Goal: Task Accomplishment & Management: Manage account settings

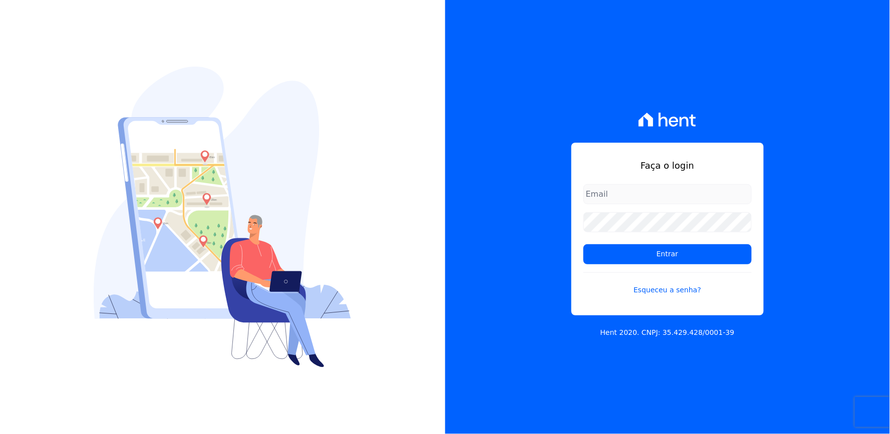
type input "[EMAIL_ADDRESS][DOMAIN_NAME]"
drag, startPoint x: 624, startPoint y: 211, endPoint x: 564, endPoint y: 241, distance: 67.5
click at [563, 241] on div "Faça o login thayna@graalengenharia.com.br Entrar Esqueceu a senha? Hent 2020. …" at bounding box center [667, 217] width 445 height 434
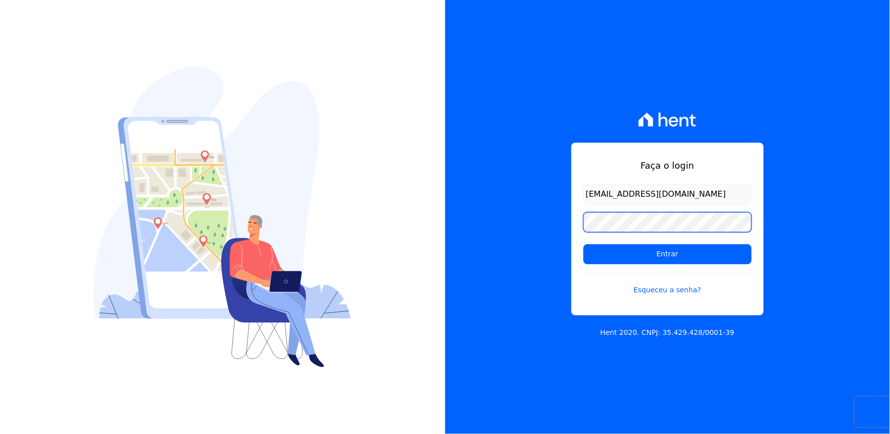
click at [564, 235] on div "Faça o login thayna@graalengenharia.com.br Entrar Esqueceu a senha? Hent 2020. …" at bounding box center [667, 217] width 445 height 434
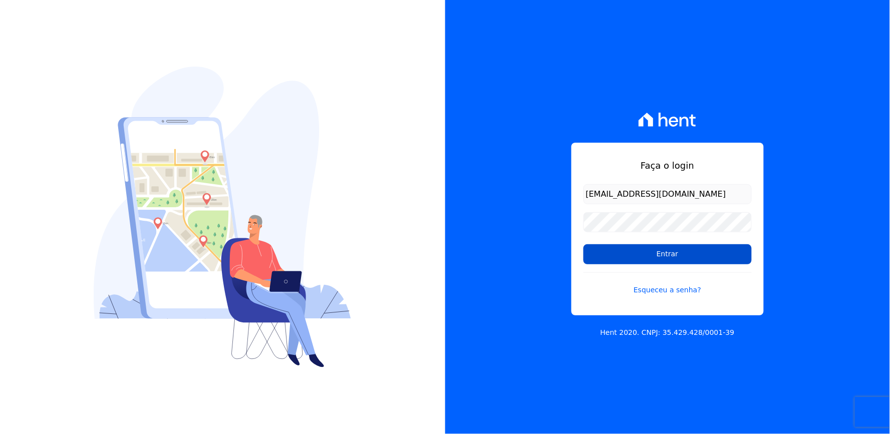
click at [669, 257] on input "Entrar" at bounding box center [668, 255] width 168 height 20
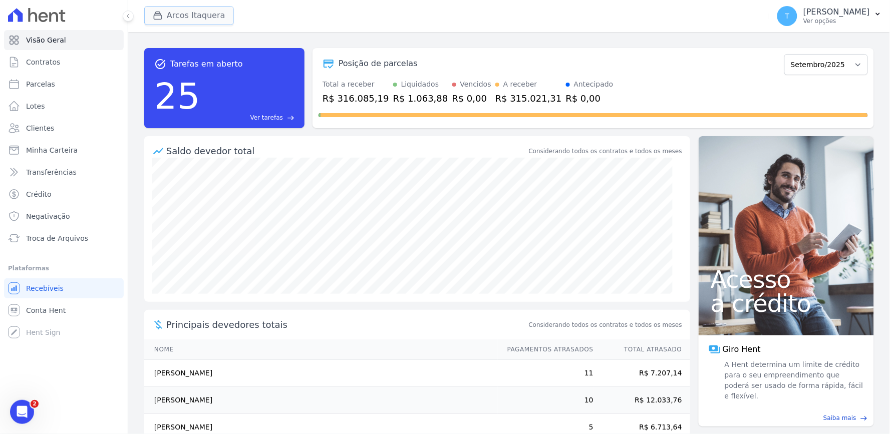
click at [169, 21] on button "Arcos Itaquera" at bounding box center [189, 15] width 90 height 19
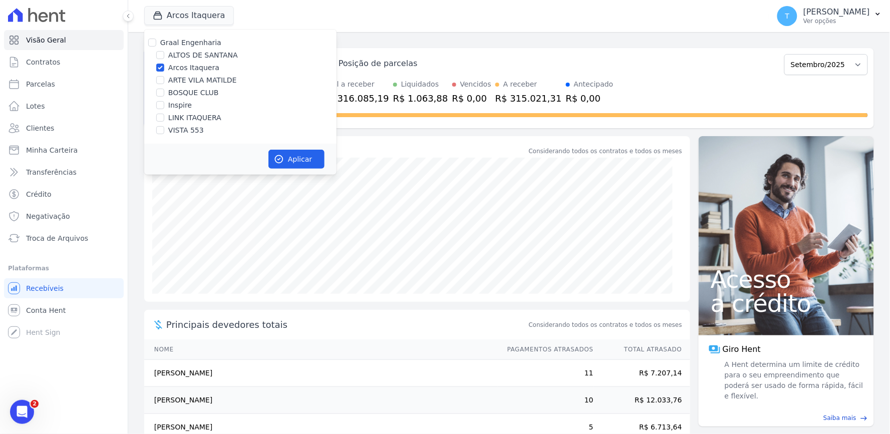
click at [184, 66] on label "Arcos Itaquera" at bounding box center [193, 68] width 51 height 11
click at [164, 66] on input "Arcos Itaquera" at bounding box center [160, 68] width 8 height 8
checkbox input "false"
click at [188, 55] on label "ALTOS DE SANTANA" at bounding box center [203, 55] width 70 height 11
click at [164, 55] on input "ALTOS DE SANTANA" at bounding box center [160, 55] width 8 height 8
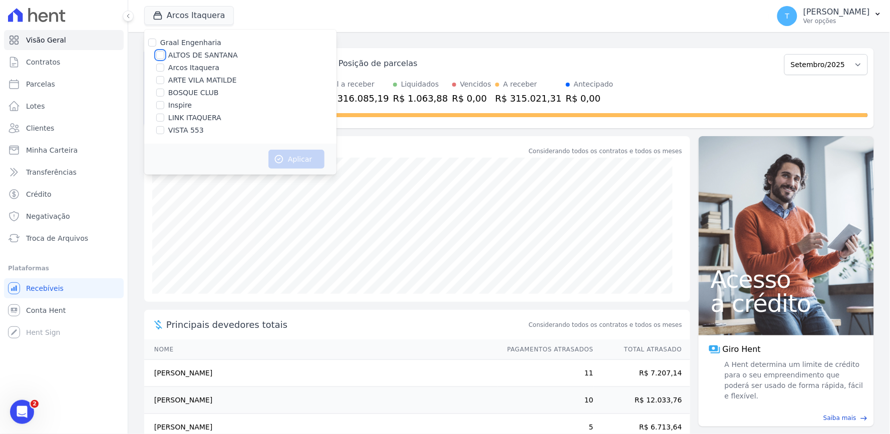
checkbox input "true"
click at [294, 162] on button "Aplicar" at bounding box center [297, 159] width 56 height 19
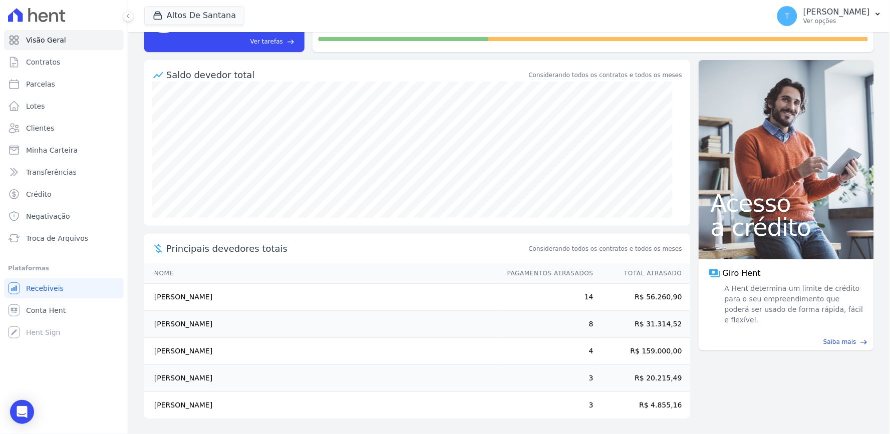
scroll to position [77, 0]
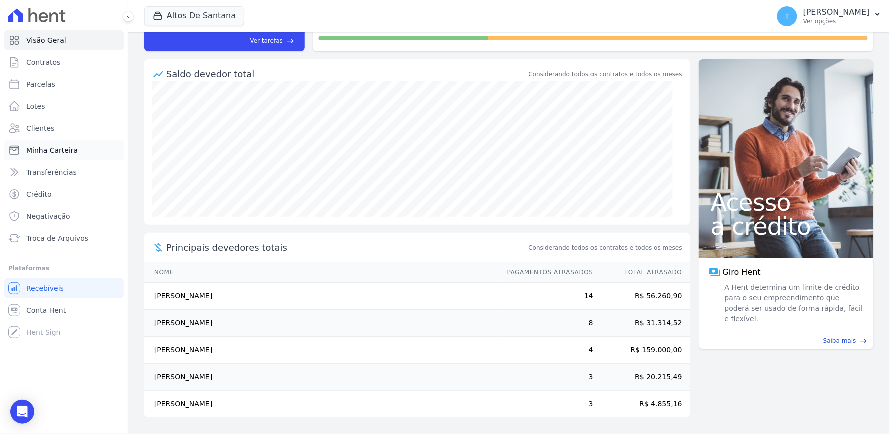
click at [39, 149] on span "Minha Carteira" at bounding box center [52, 150] width 52 height 10
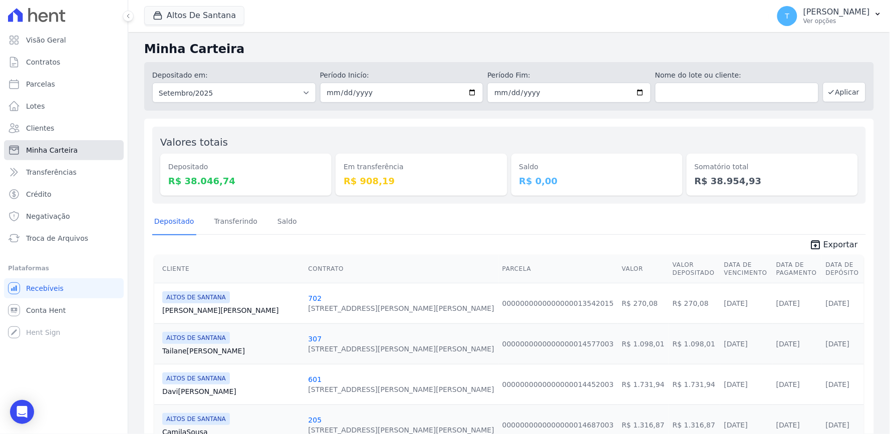
click at [63, 153] on span "Minha Carteira" at bounding box center [52, 150] width 52 height 10
click at [31, 132] on span "Clientes" at bounding box center [40, 128] width 28 height 10
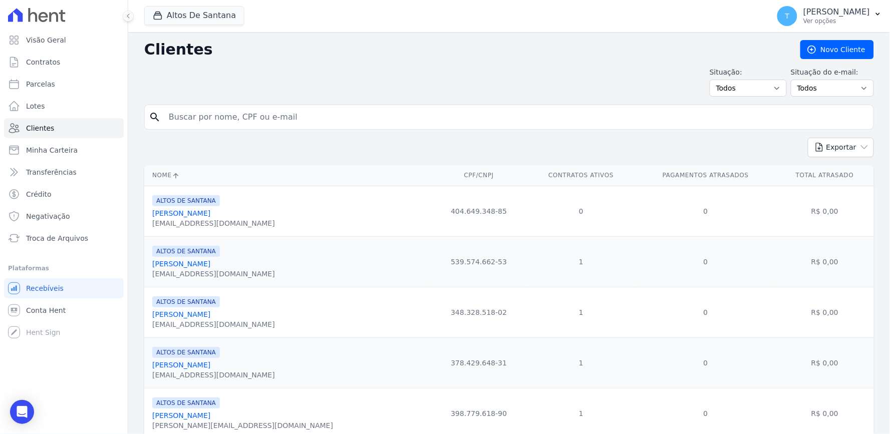
click at [238, 123] on input "search" at bounding box center [516, 117] width 707 height 20
type input "[PERSON_NAME]"
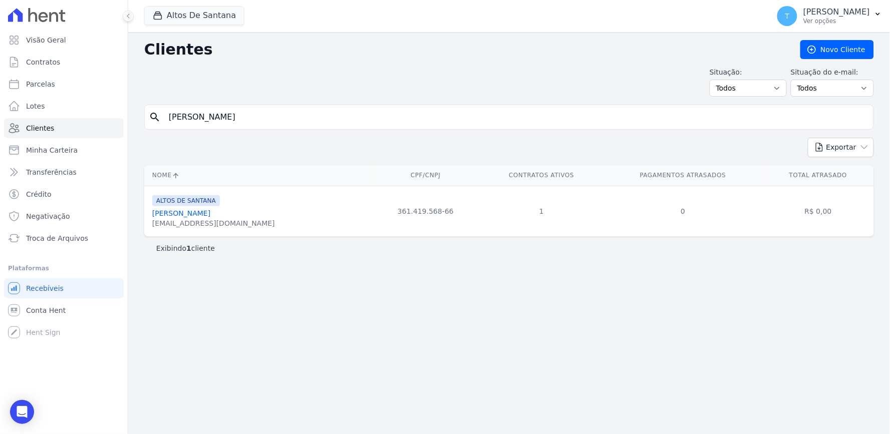
click at [243, 217] on div "ALTOS DE SANTANA [PERSON_NAME] [EMAIL_ADDRESS][DOMAIN_NAME]" at bounding box center [259, 211] width 215 height 34
click at [218, 227] on div "[EMAIL_ADDRESS][DOMAIN_NAME]" at bounding box center [213, 223] width 123 height 10
click at [818, 198] on td "R$ 0,00" at bounding box center [818, 211] width 111 height 51
click at [416, 206] on td "361.419.568-66" at bounding box center [426, 211] width 108 height 51
click at [210, 215] on link "[PERSON_NAME]" at bounding box center [181, 213] width 58 height 8
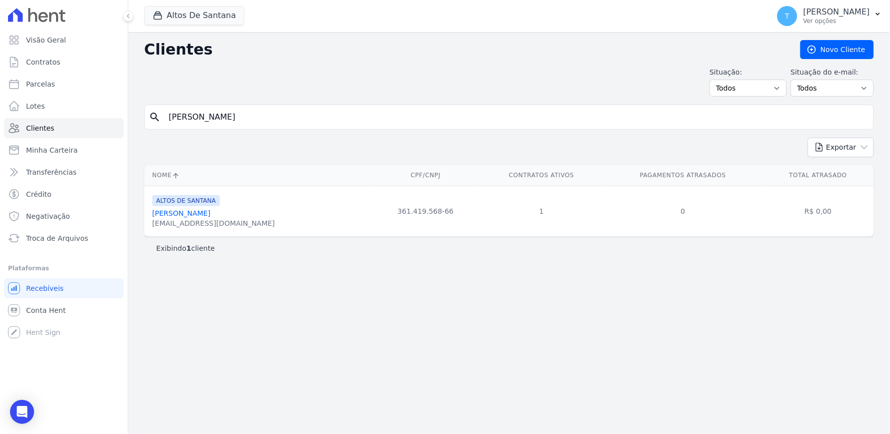
click at [402, 209] on td "361.419.568-66" at bounding box center [426, 211] width 108 height 51
click at [202, 213] on link "[PERSON_NAME]" at bounding box center [181, 213] width 58 height 8
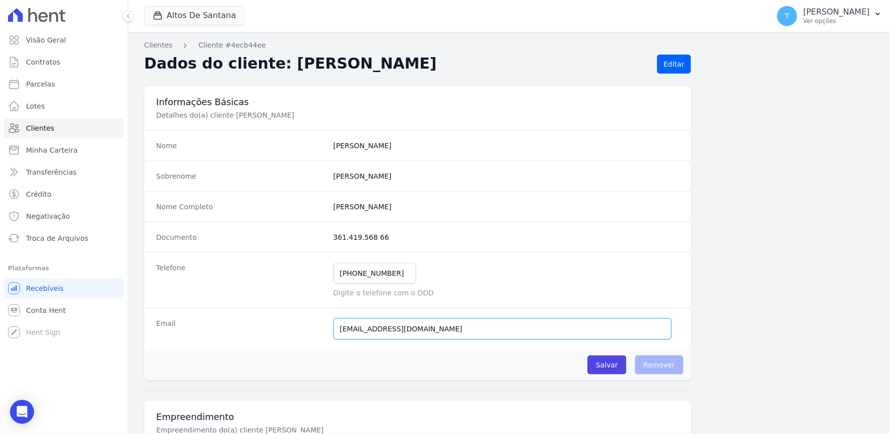
drag, startPoint x: 439, startPoint y: 325, endPoint x: 302, endPoint y: 332, distance: 138.0
click at [302, 332] on div "Email [EMAIL_ADDRESS][DOMAIN_NAME] E-mail enviado. Aguardando confirmação.." at bounding box center [418, 329] width 548 height 42
paste input "designer.[PERSON_NAME]"
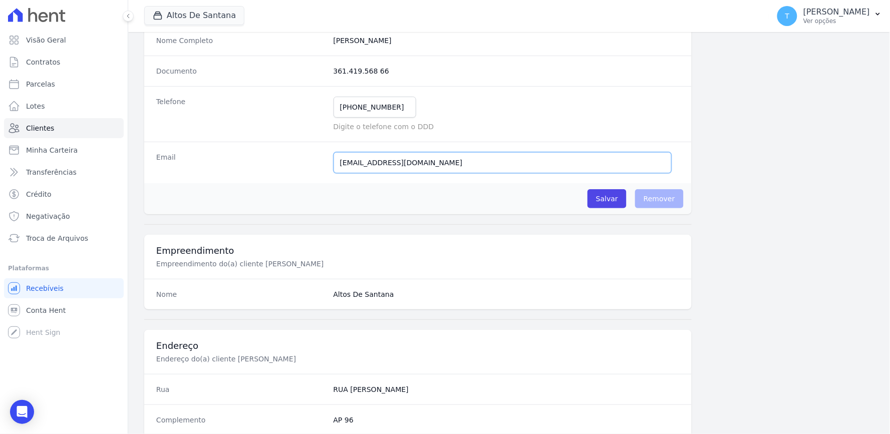
scroll to position [167, 0]
type input "[EMAIL_ADDRESS][DOMAIN_NAME]"
click at [549, 198] on div "Salvar O cliente está associado a algum contrato Remover" at bounding box center [418, 198] width 548 height 31
click at [598, 197] on input "Salvar" at bounding box center [607, 198] width 39 height 19
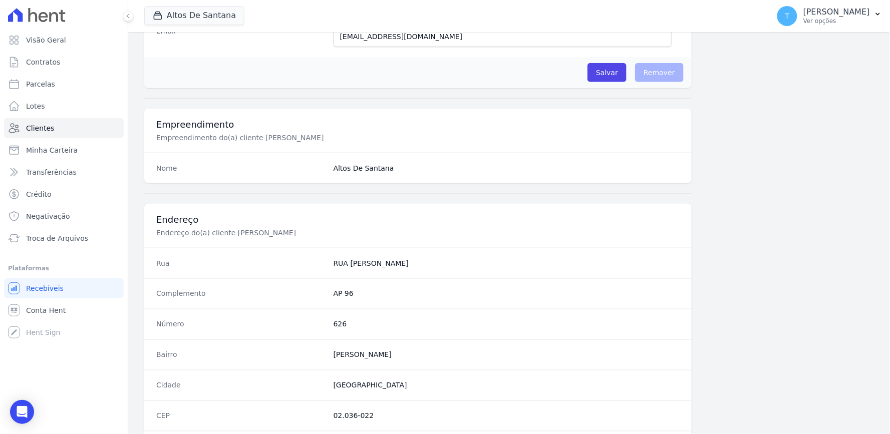
scroll to position [334, 0]
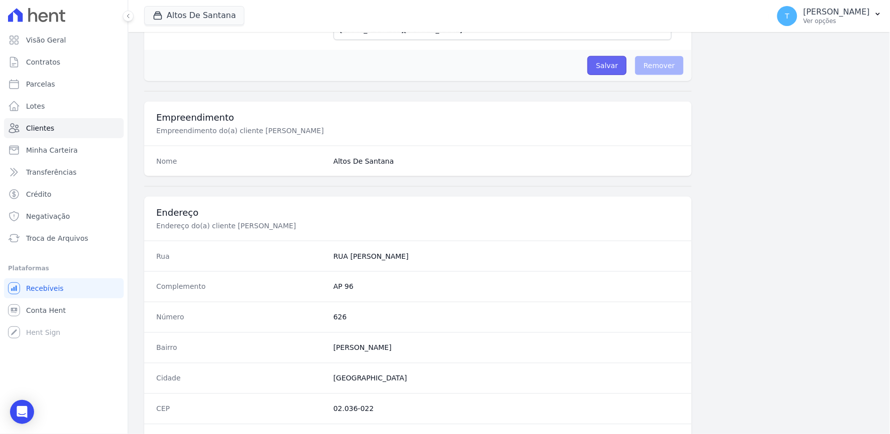
click at [599, 67] on input "Salvar" at bounding box center [607, 65] width 39 height 19
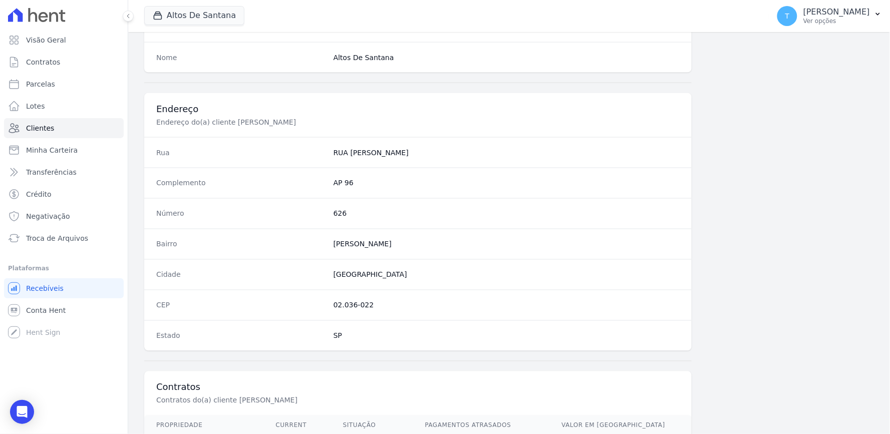
scroll to position [538, 0]
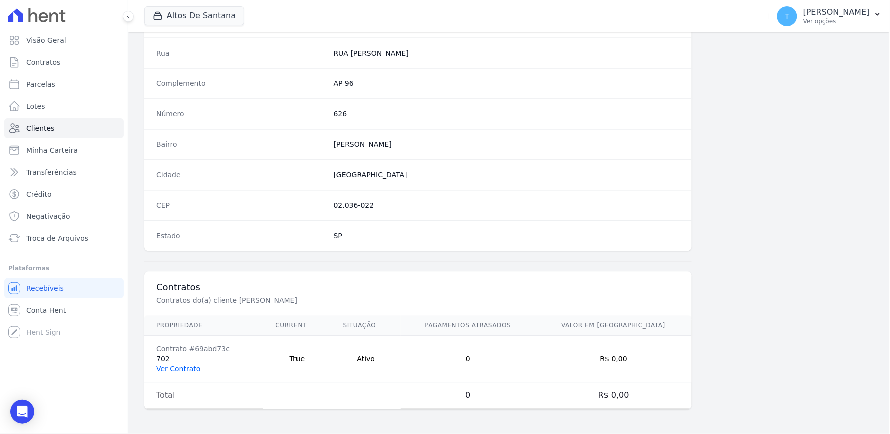
click at [176, 368] on link "Ver Contrato" at bounding box center [178, 370] width 44 height 8
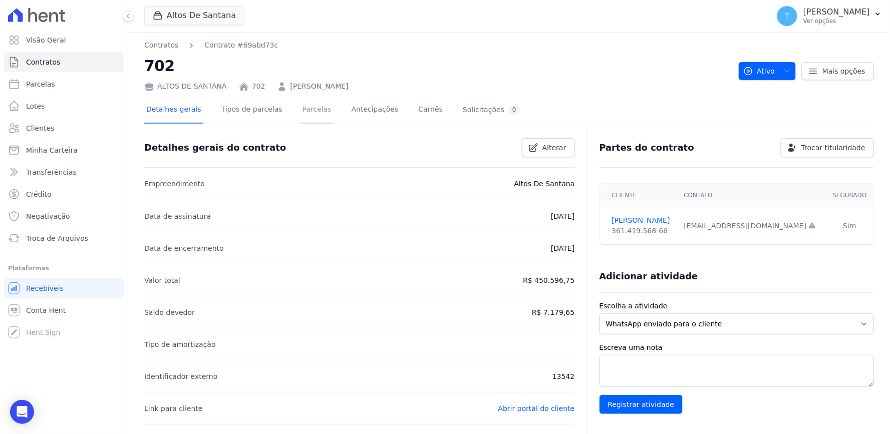
click at [317, 112] on link "Parcelas" at bounding box center [317, 110] width 33 height 27
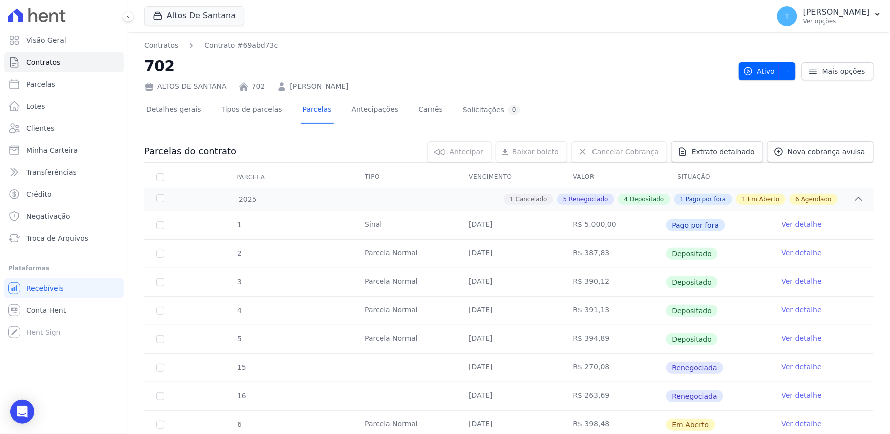
click at [292, 86] on link "[PERSON_NAME]" at bounding box center [319, 86] width 58 height 11
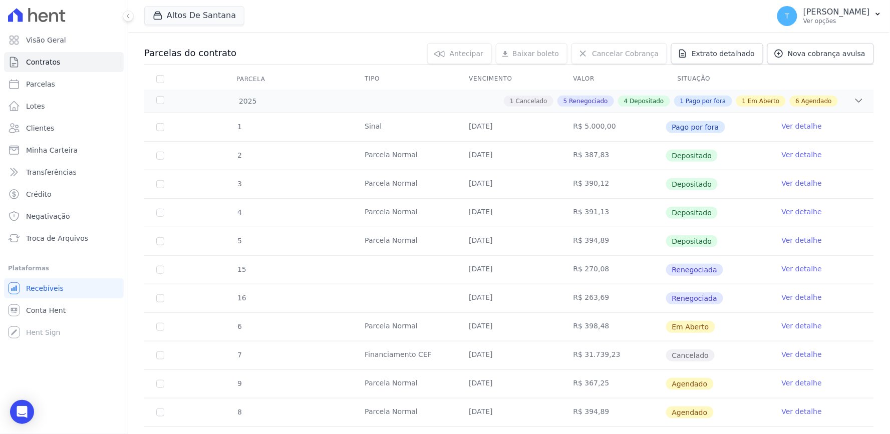
scroll to position [201, 0]
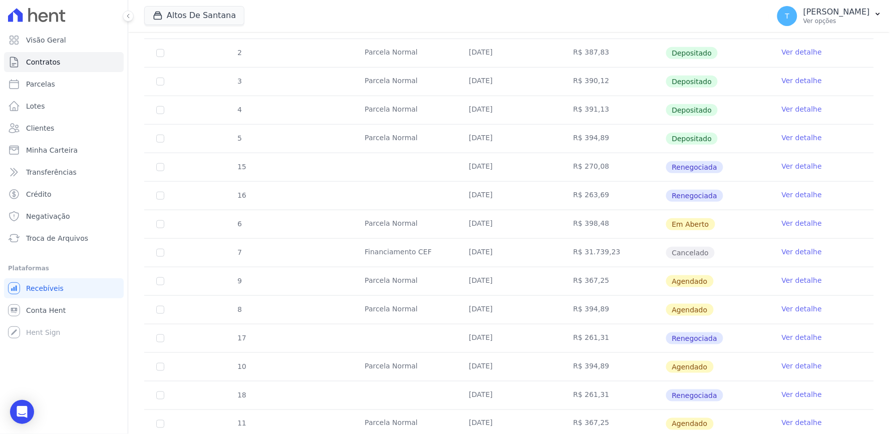
click at [788, 222] on link "Ver detalhe" at bounding box center [802, 223] width 40 height 10
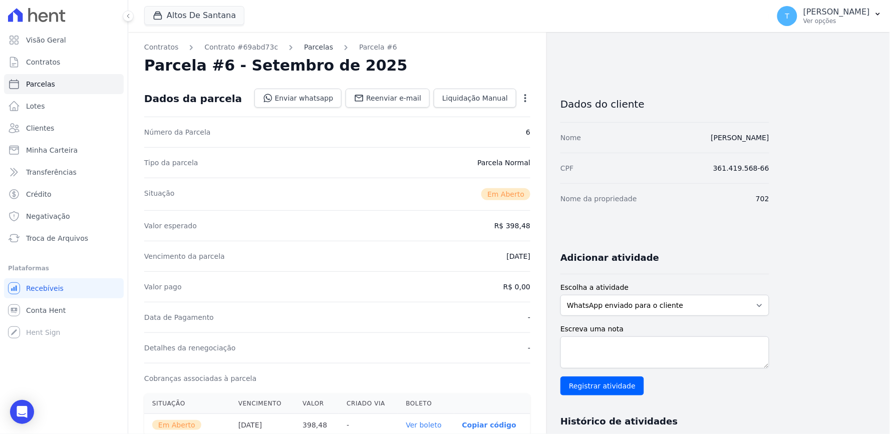
click at [304, 50] on link "Parcelas" at bounding box center [318, 47] width 29 height 11
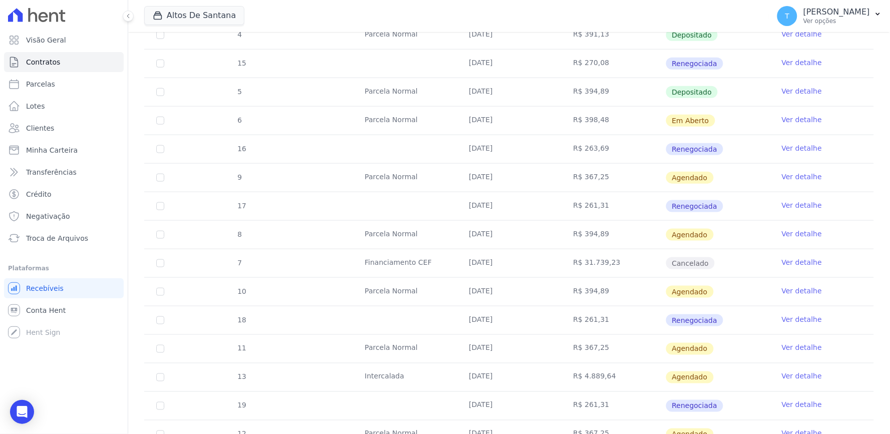
scroll to position [278, 0]
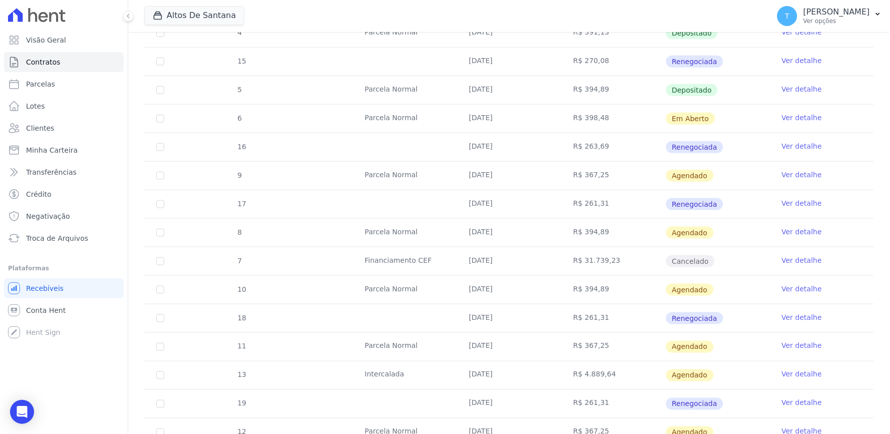
click at [782, 116] on link "Ver detalhe" at bounding box center [802, 118] width 40 height 10
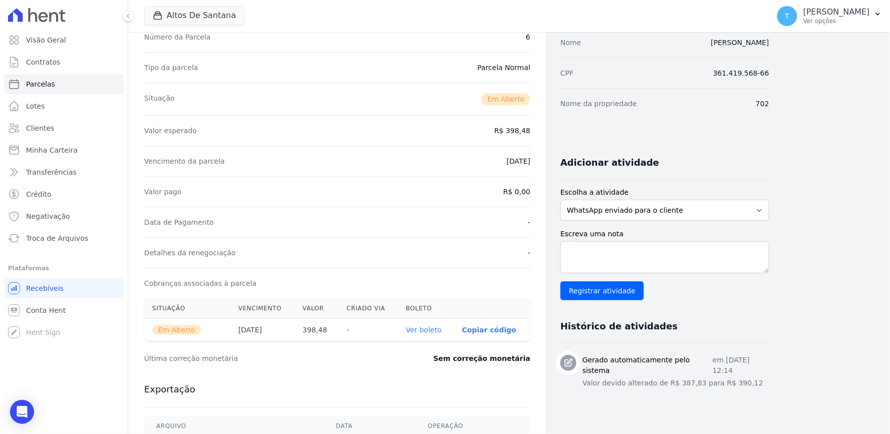
scroll to position [30, 0]
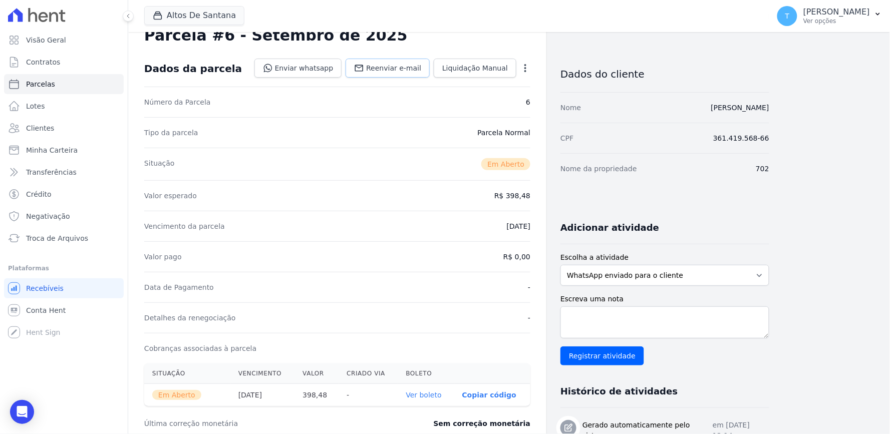
click at [410, 71] on span "Reenviar e-mail" at bounding box center [393, 68] width 55 height 10
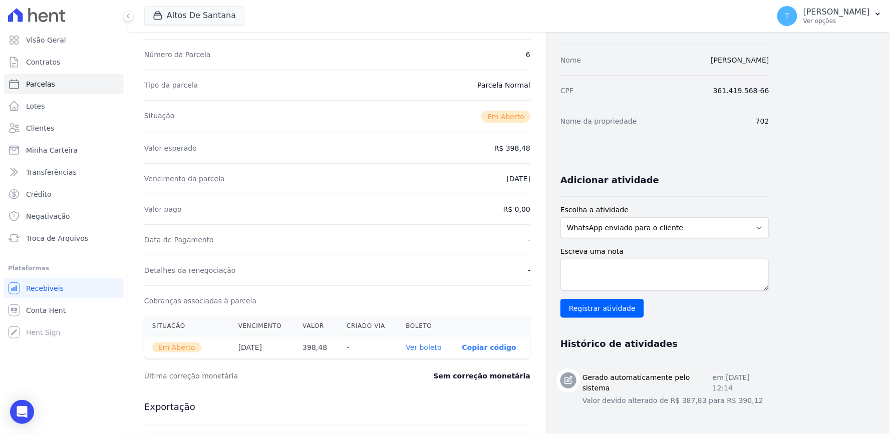
scroll to position [0, 0]
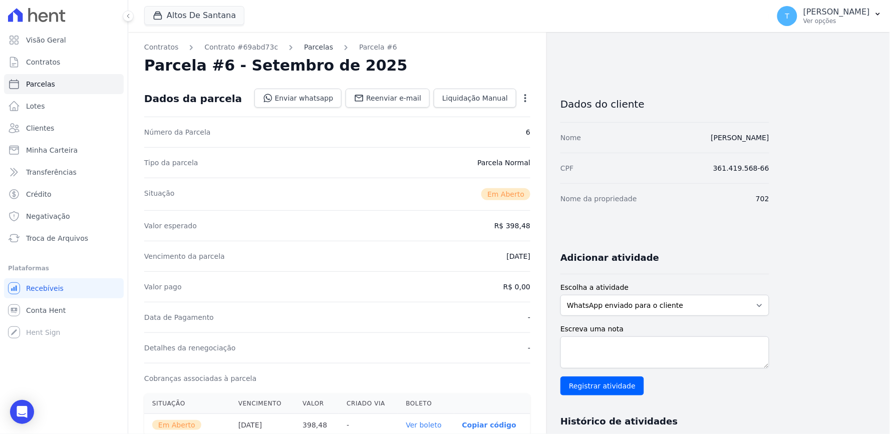
click at [304, 44] on link "Parcelas" at bounding box center [318, 47] width 29 height 11
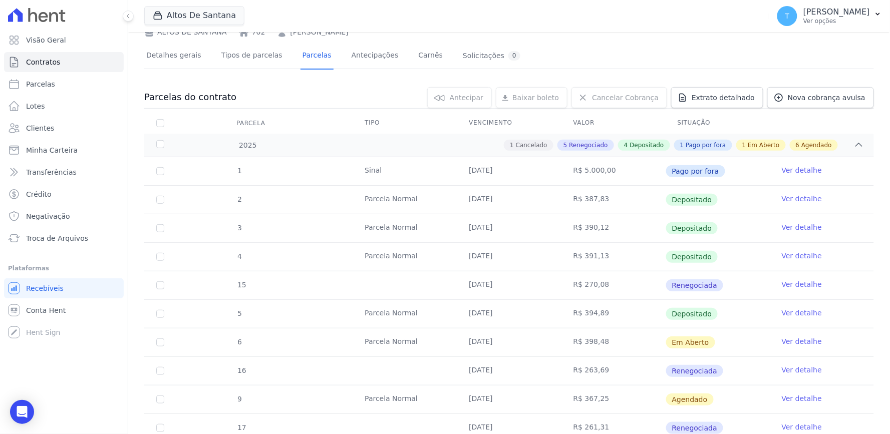
scroll to position [167, 0]
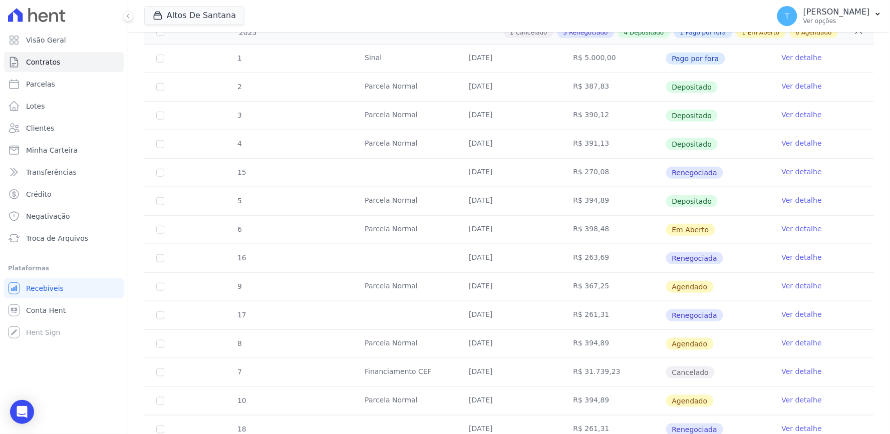
drag, startPoint x: 488, startPoint y: 259, endPoint x: 507, endPoint y: 255, distance: 19.6
click at [507, 255] on td "[DATE]" at bounding box center [509, 259] width 104 height 28
click at [782, 259] on link "Ver detalhe" at bounding box center [802, 258] width 40 height 10
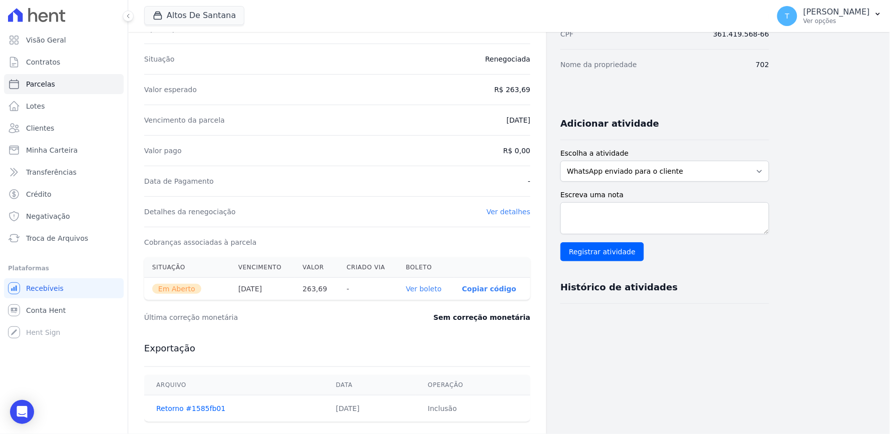
scroll to position [56, 0]
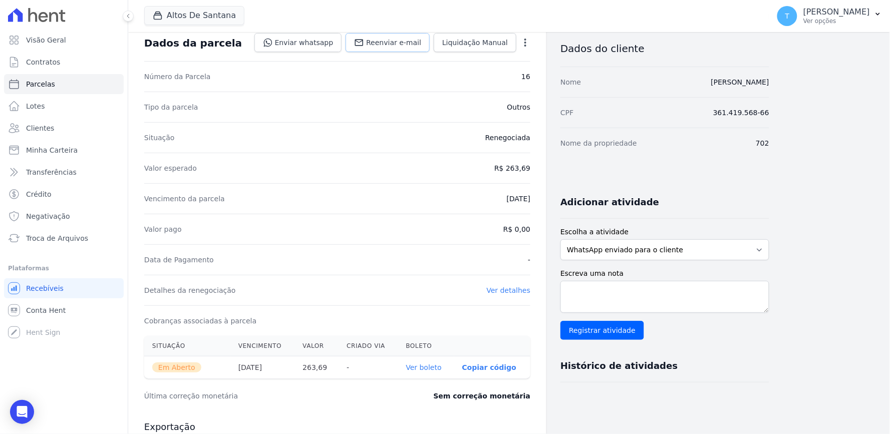
click at [402, 45] on span "Reenviar e-mail" at bounding box center [393, 43] width 55 height 10
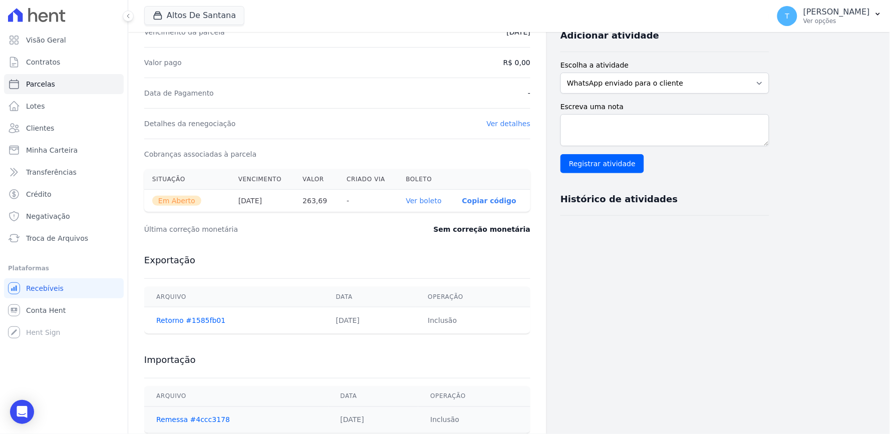
scroll to position [0, 0]
